Goal: Task Accomplishment & Management: Manage account settings

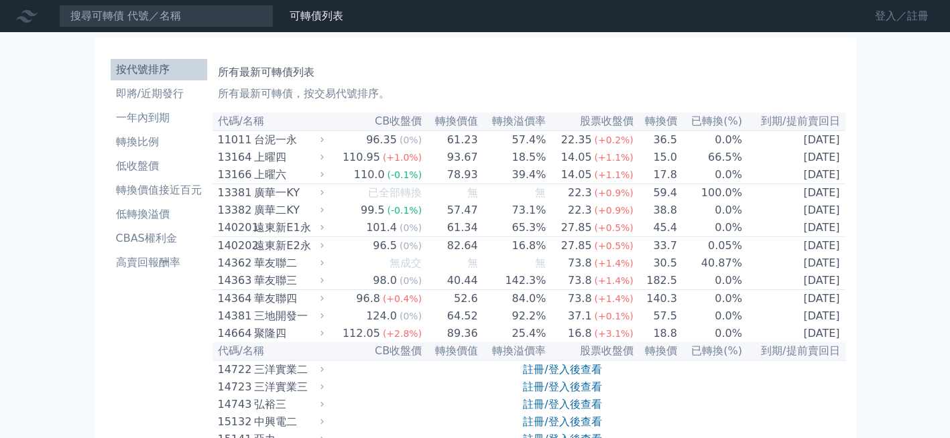
click at [887, 17] on link "登入／註冊" at bounding box center [901, 15] width 75 height 21
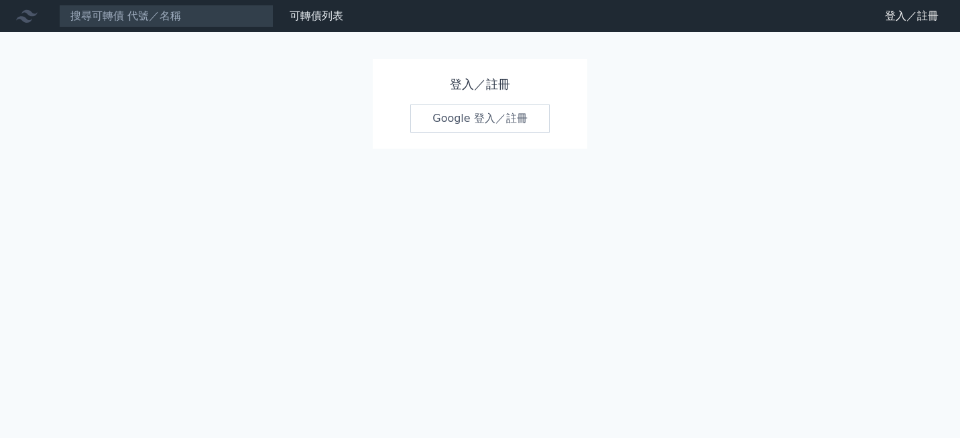
click at [468, 119] on link "Google 登入／註冊" at bounding box center [479, 119] width 139 height 28
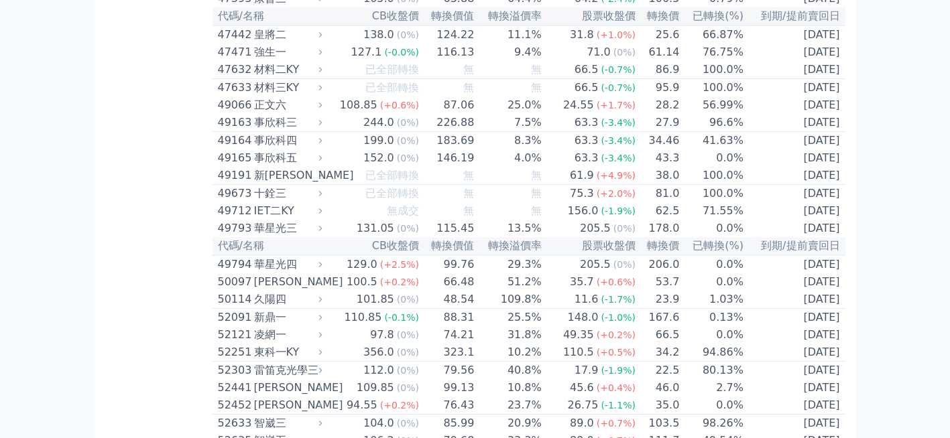
scroll to position [4022, 0]
